Goal: Task Accomplishment & Management: Use online tool/utility

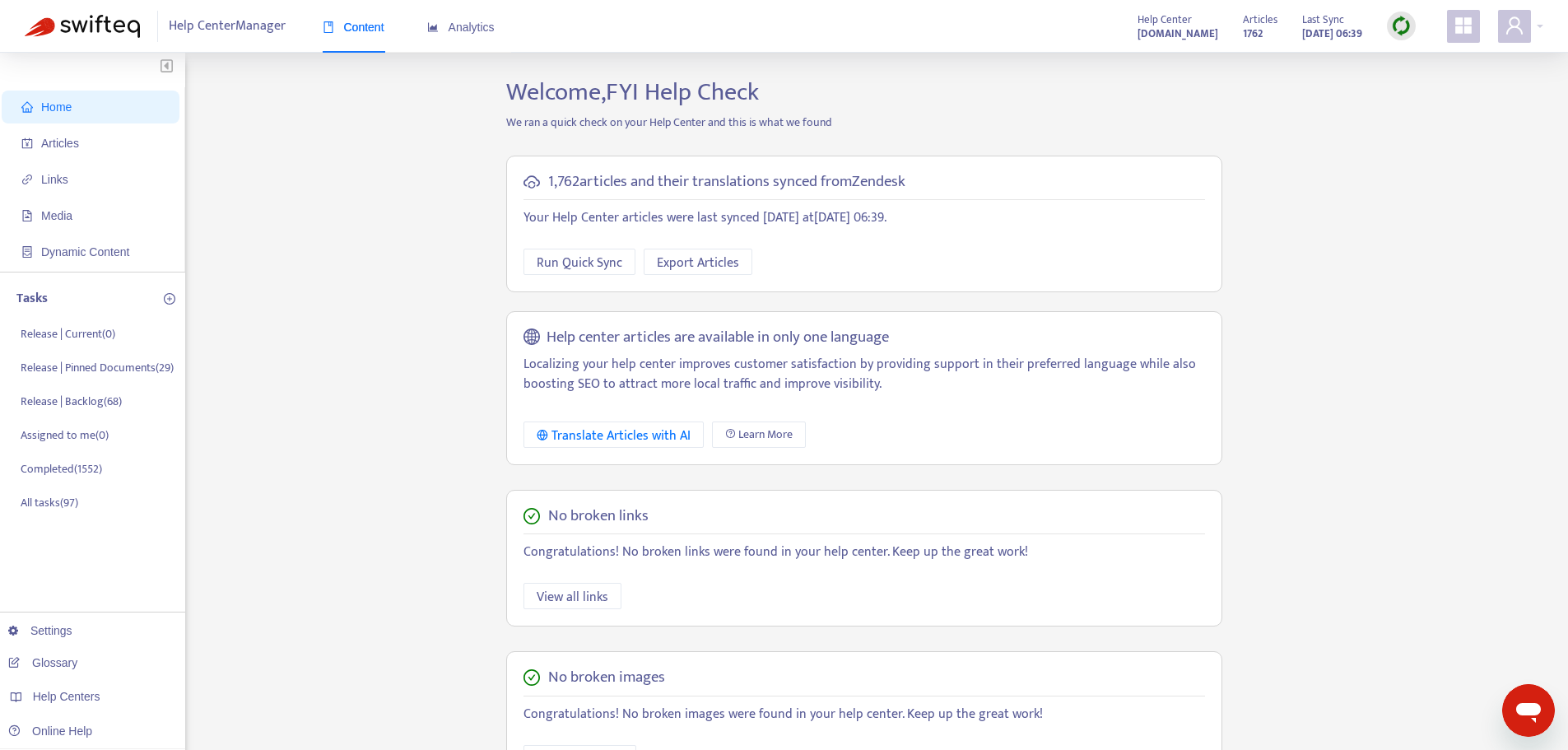
click at [372, 265] on div "Home Articles Links Media Dynamic Content Tasks Release | Current ( 0 ) Release…" at bounding box center [784, 559] width 1518 height 963
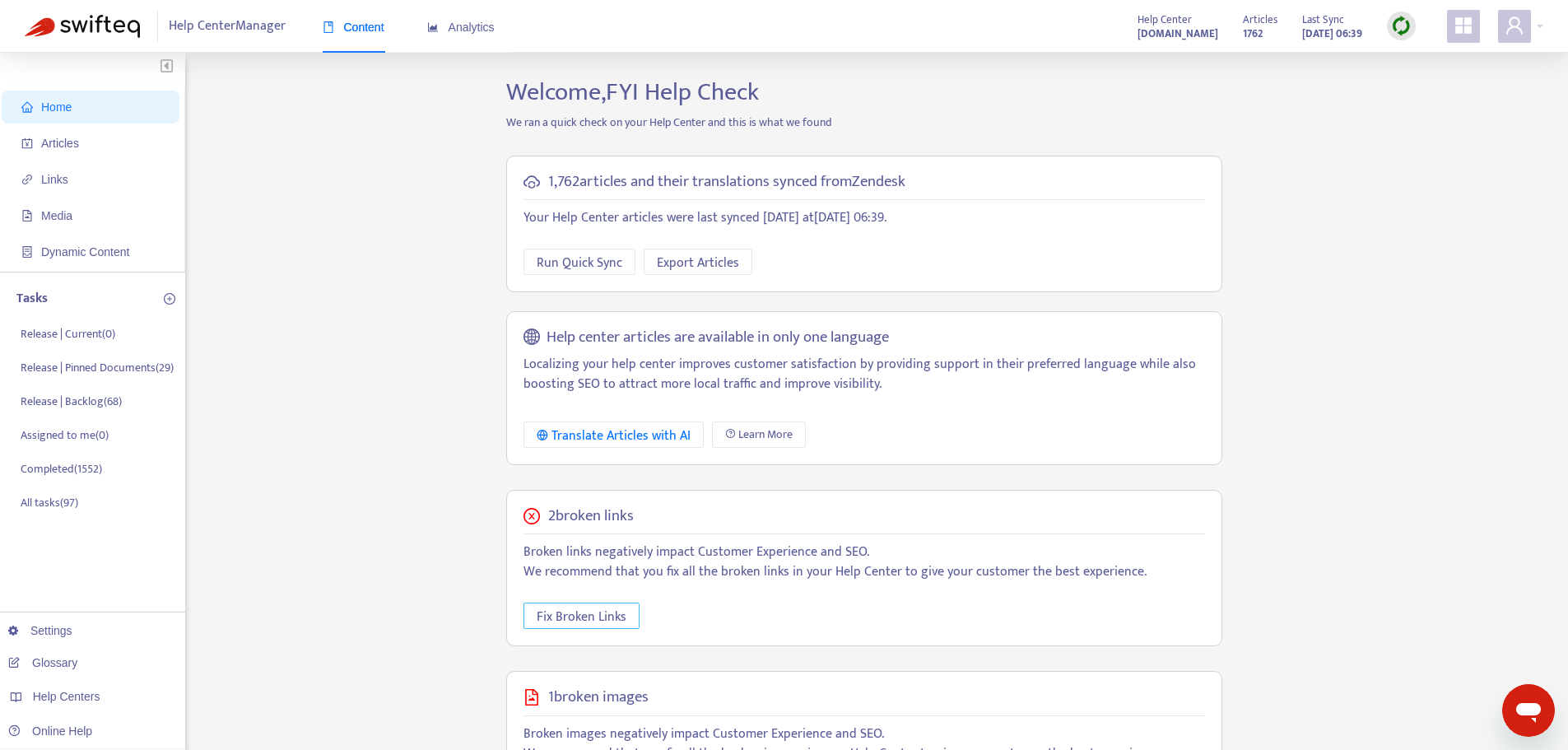
click at [606, 619] on span "Fix Broken Links" at bounding box center [581, 617] width 89 height 21
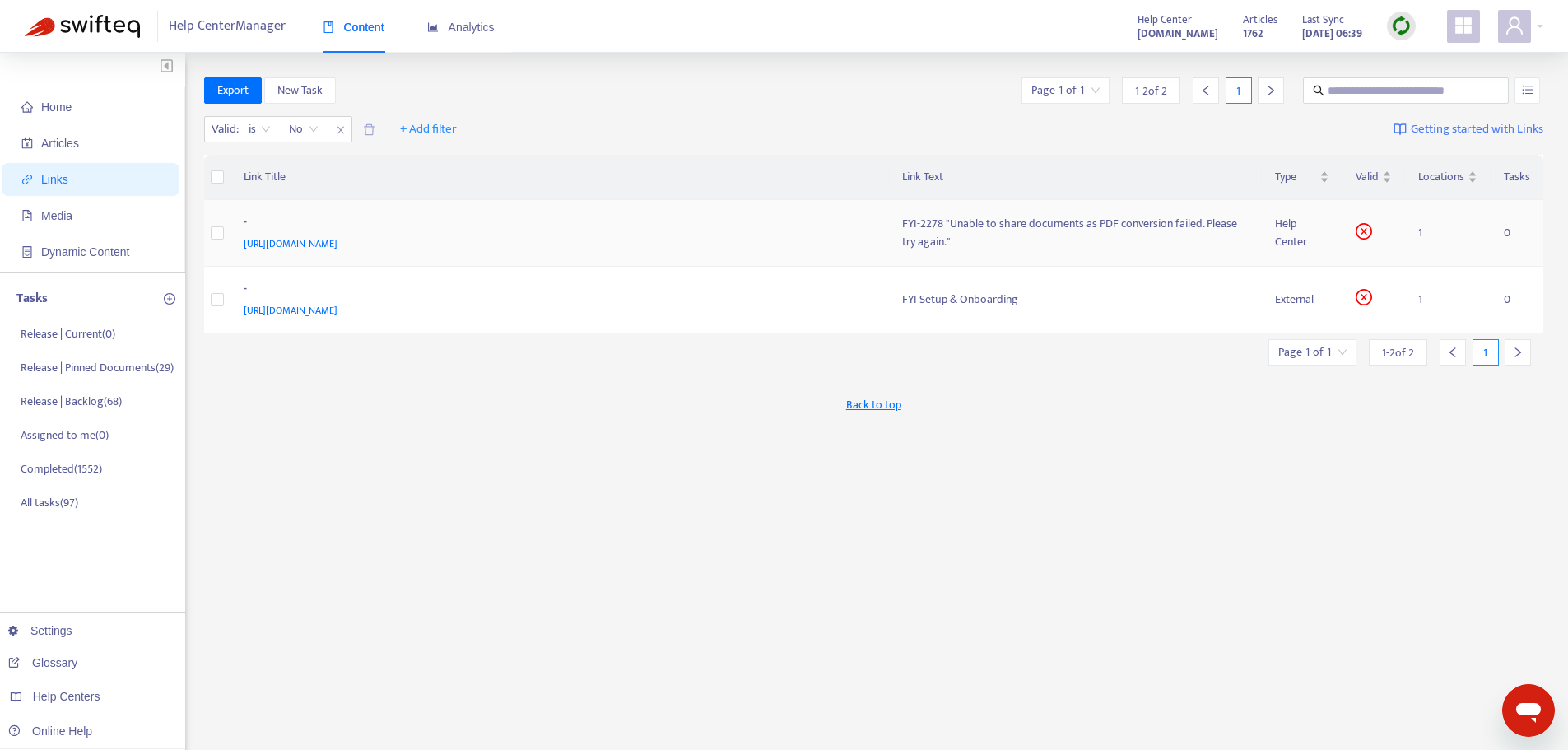
click at [337, 247] on span "https://support.fyi.app/hc/en-us/articles/47451890199705" at bounding box center [290, 243] width 94 height 16
click at [337, 312] on span "https://learn.cimplico.com/docs/fyi-setup-and-onboarding" at bounding box center [290, 310] width 94 height 16
click at [1022, 295] on div "FYI Setup & Onboarding" at bounding box center [1075, 299] width 347 height 18
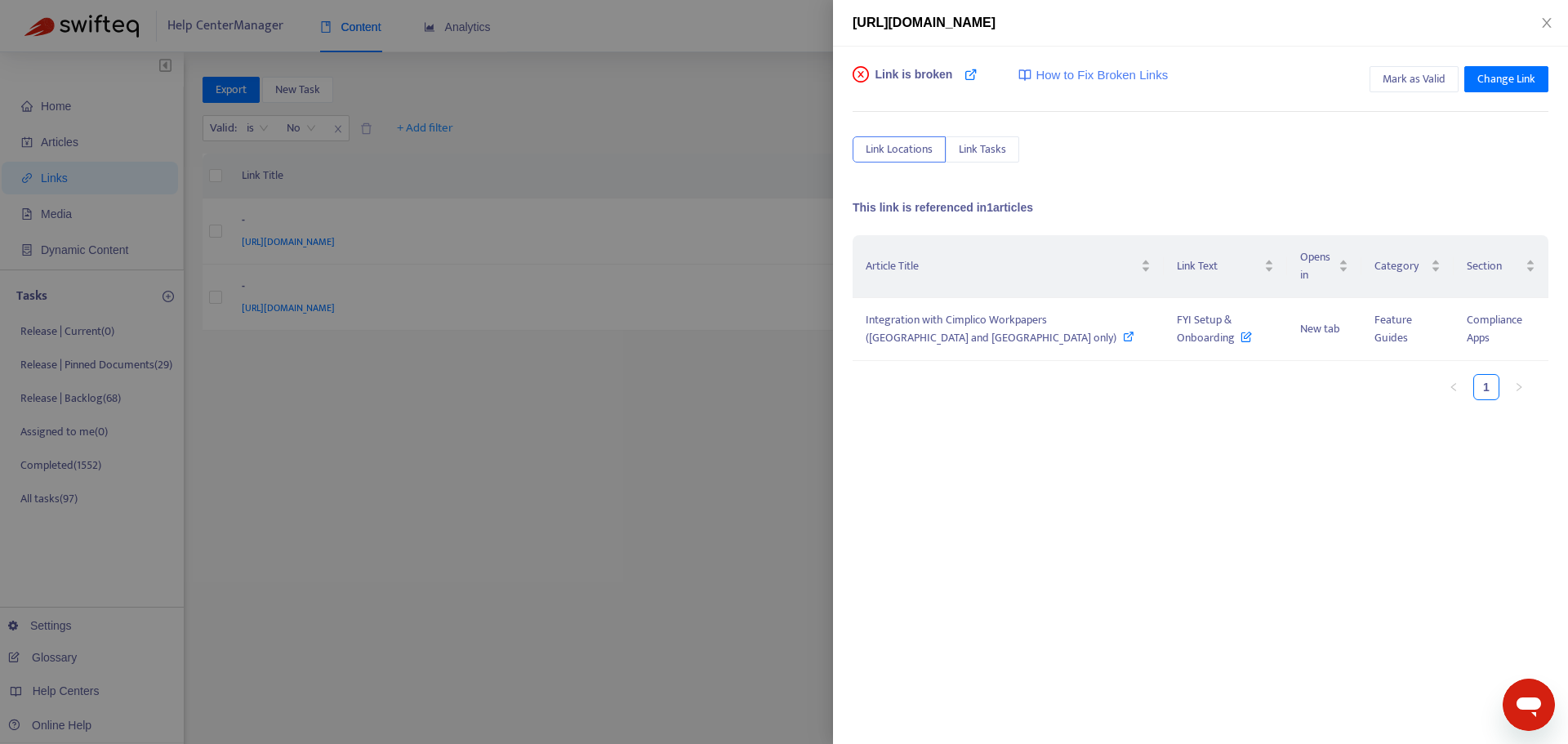
click at [703, 239] on div at bounding box center [784, 372] width 1568 height 744
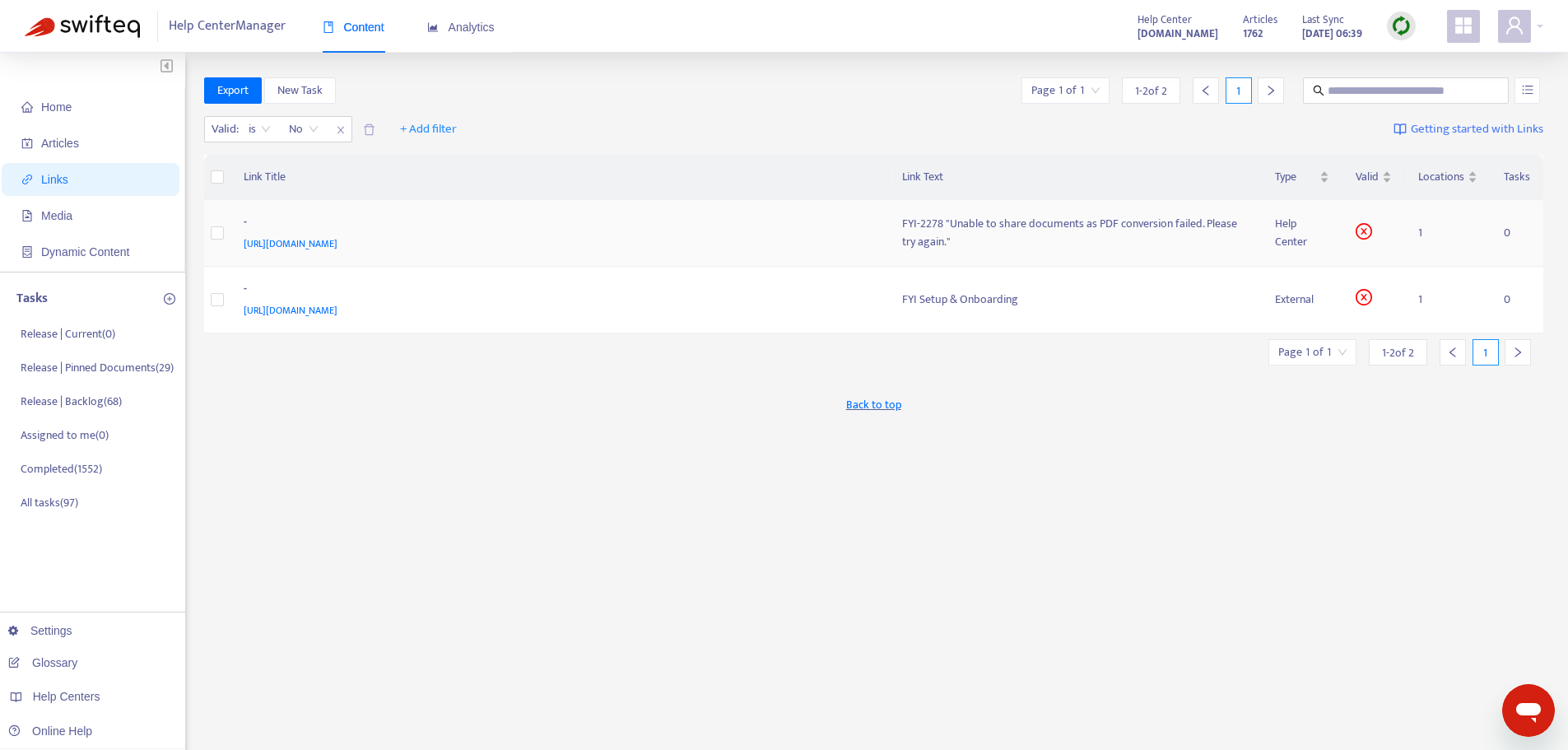
click at [624, 220] on div "-" at bounding box center [556, 224] width 627 height 22
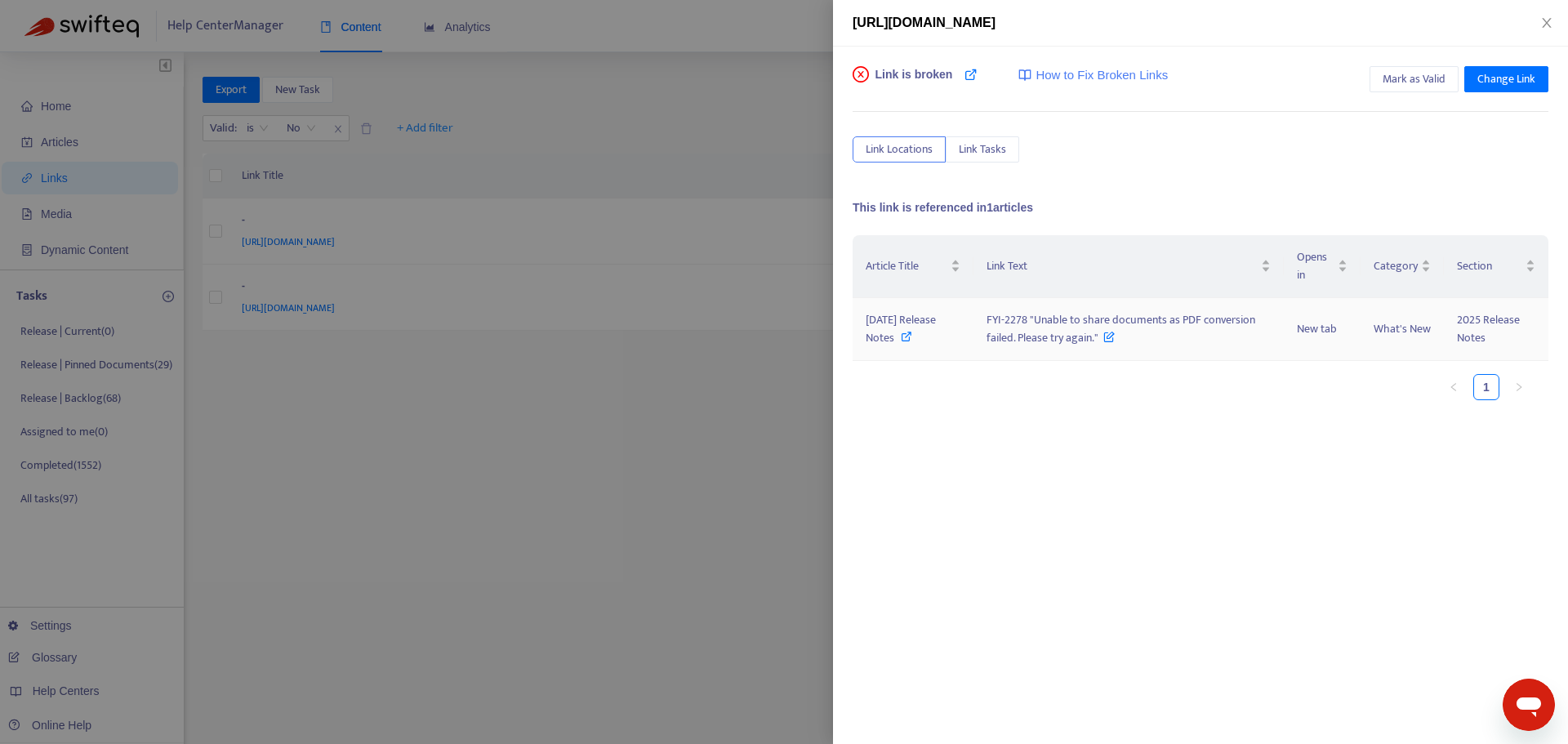
click at [905, 337] on icon at bounding box center [906, 336] width 12 height 12
click at [604, 462] on div at bounding box center [784, 372] width 1568 height 744
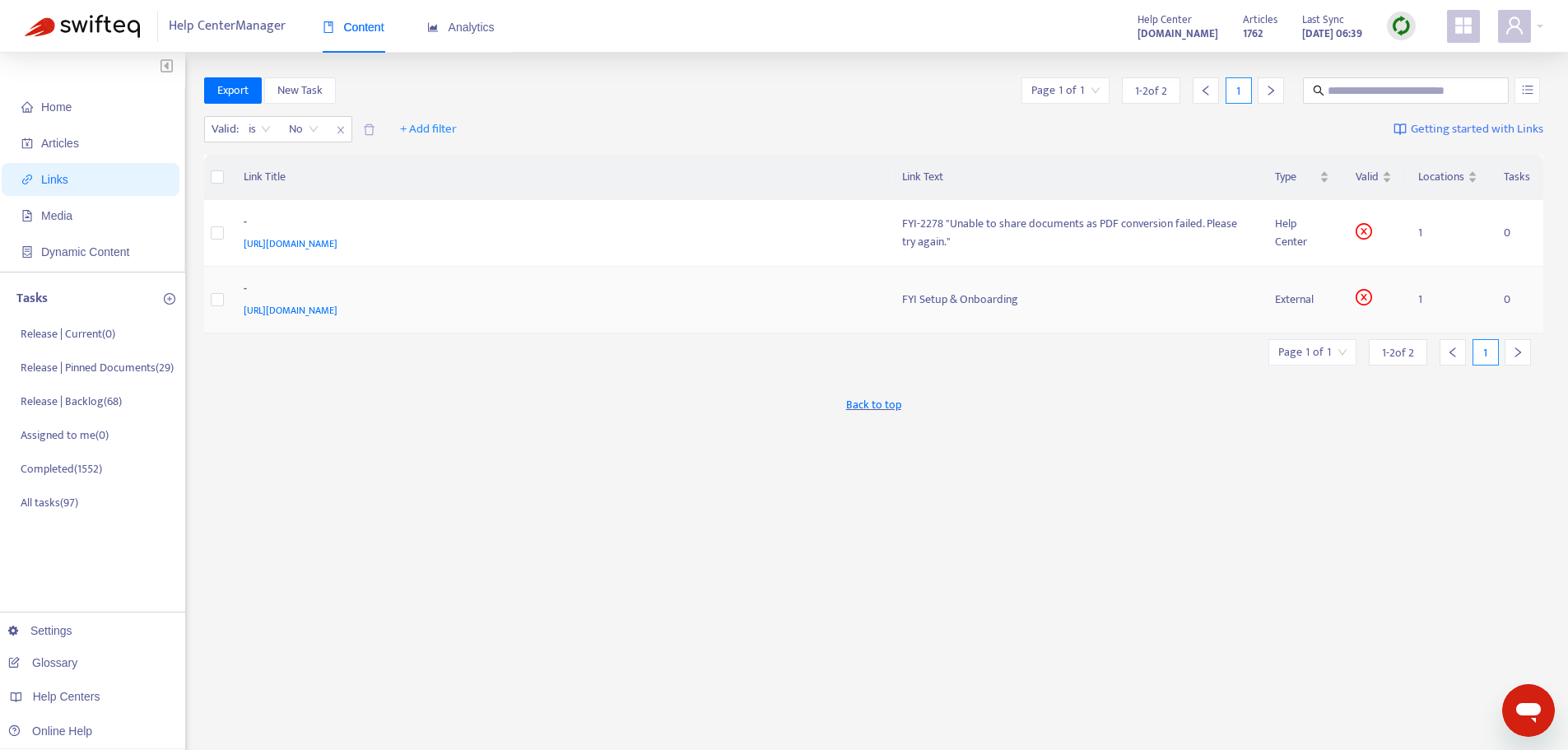
click at [714, 298] on div "-" at bounding box center [556, 290] width 627 height 22
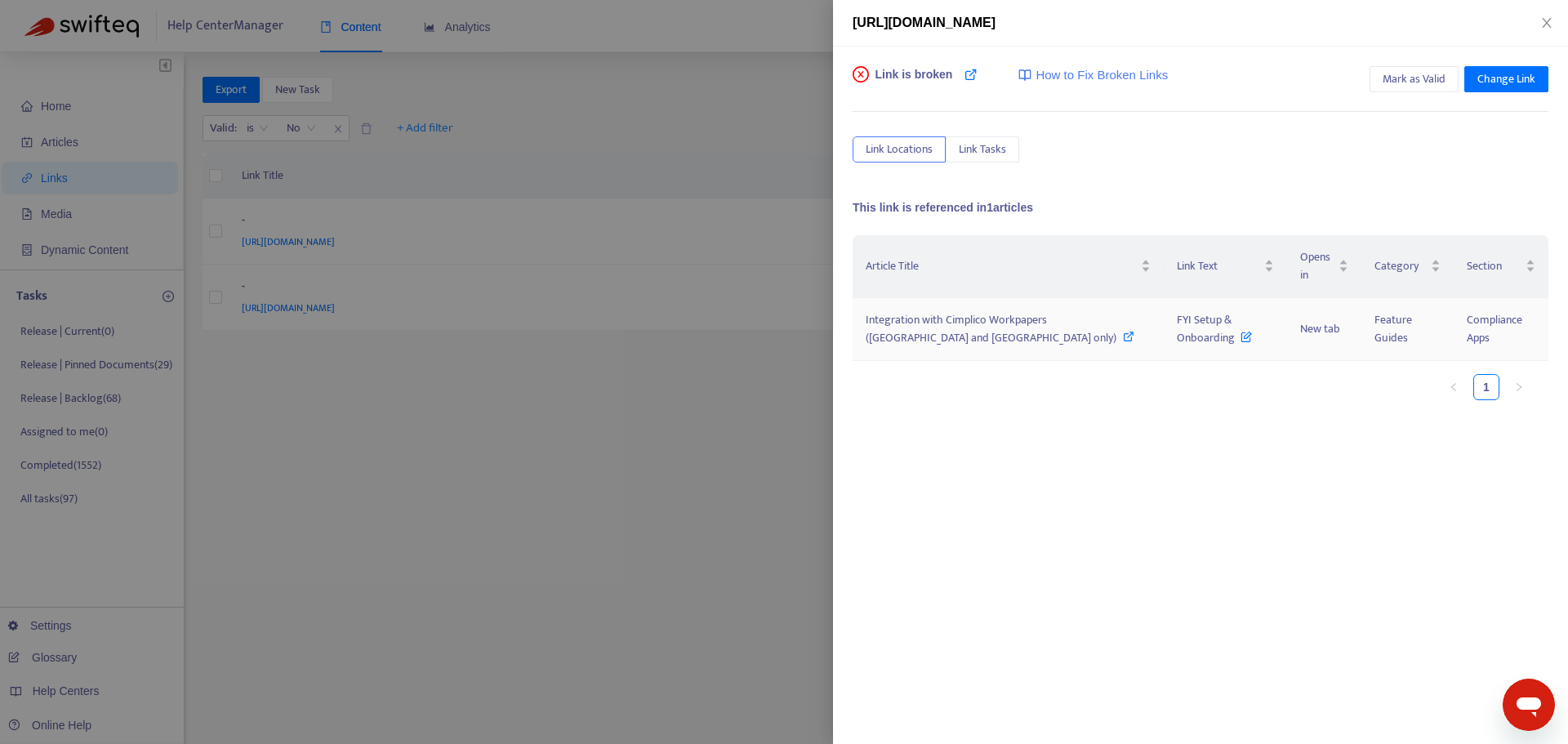
click at [1123, 340] on icon at bounding box center [1128, 336] width 12 height 12
